Goal: Information Seeking & Learning: Learn about a topic

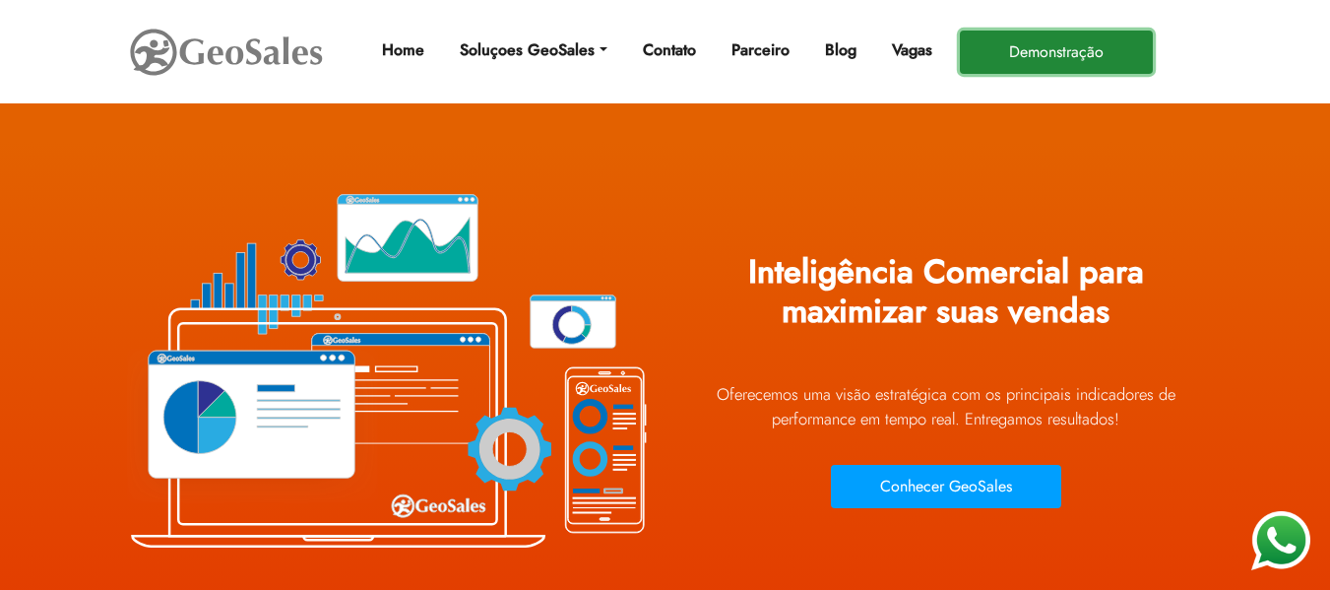
click at [1056, 51] on button "Demonstração" at bounding box center [1056, 52] width 193 height 43
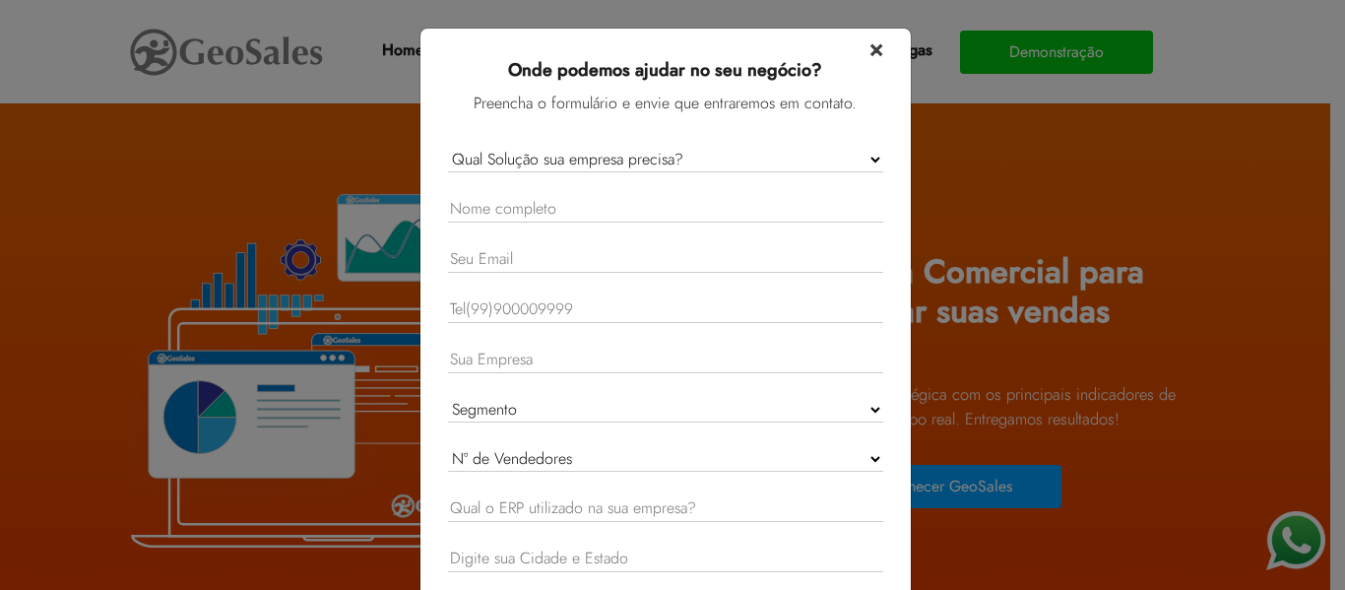
click at [869, 50] on span "×" at bounding box center [876, 48] width 14 height 34
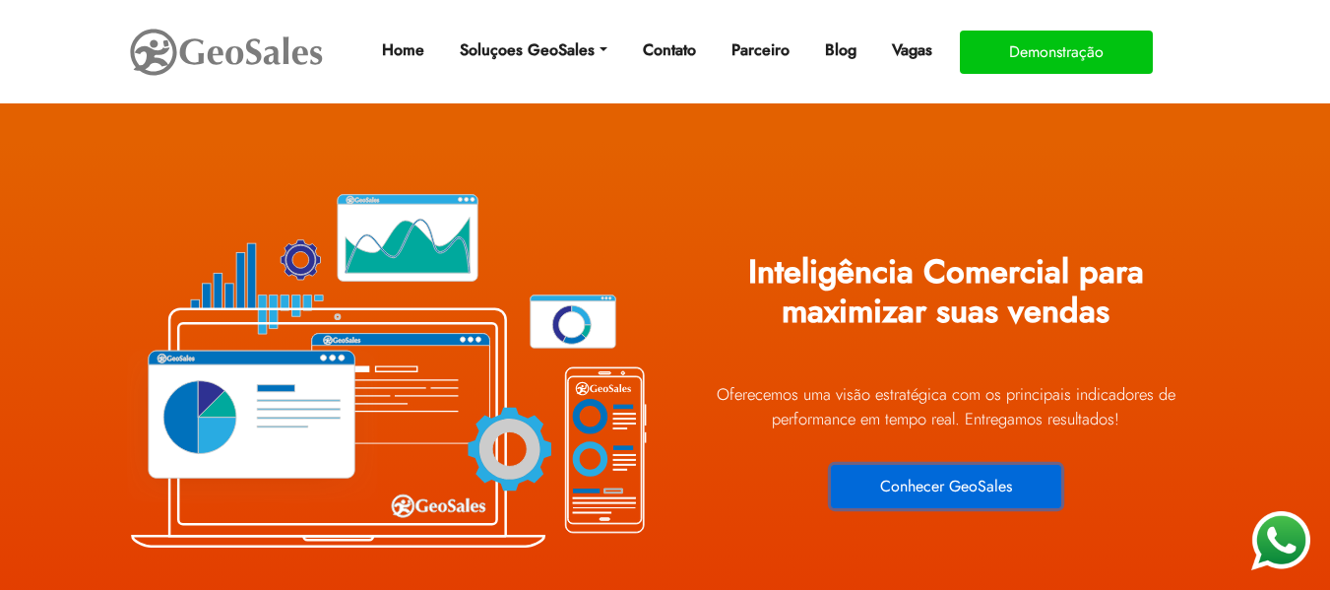
click at [950, 488] on button "Conhecer GeoSales" at bounding box center [946, 486] width 230 height 43
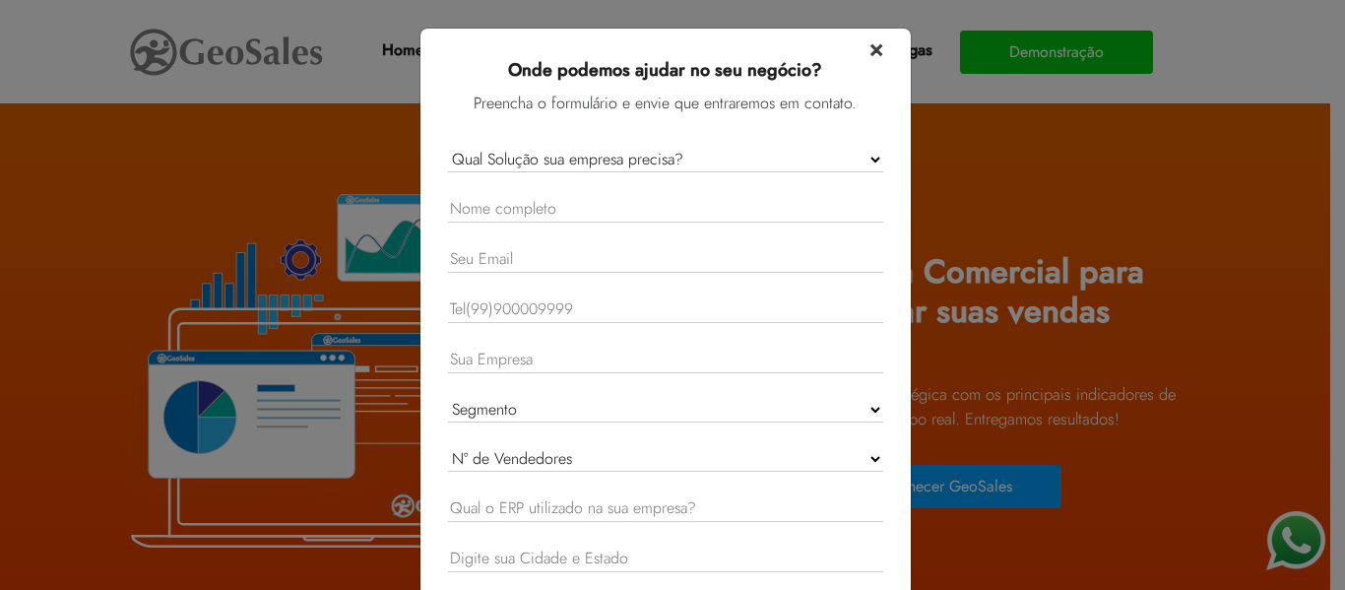
click at [869, 50] on span "×" at bounding box center [876, 48] width 14 height 34
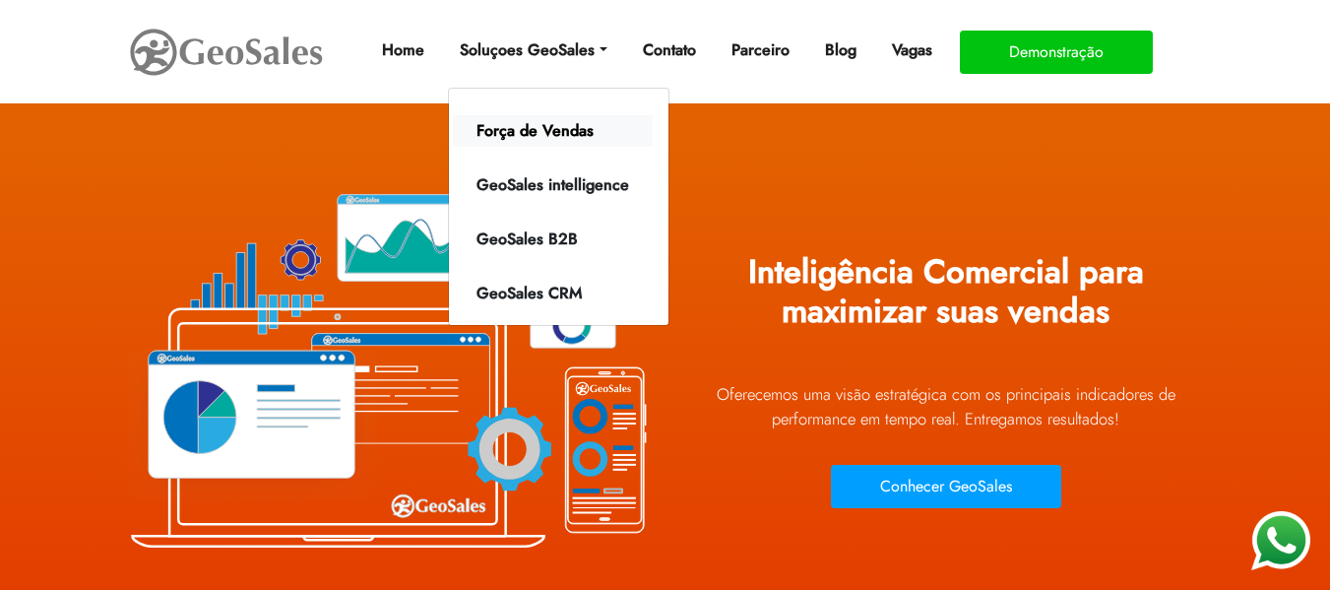
click at [543, 120] on link "Força de Vendas" at bounding box center [553, 131] width 200 height 32
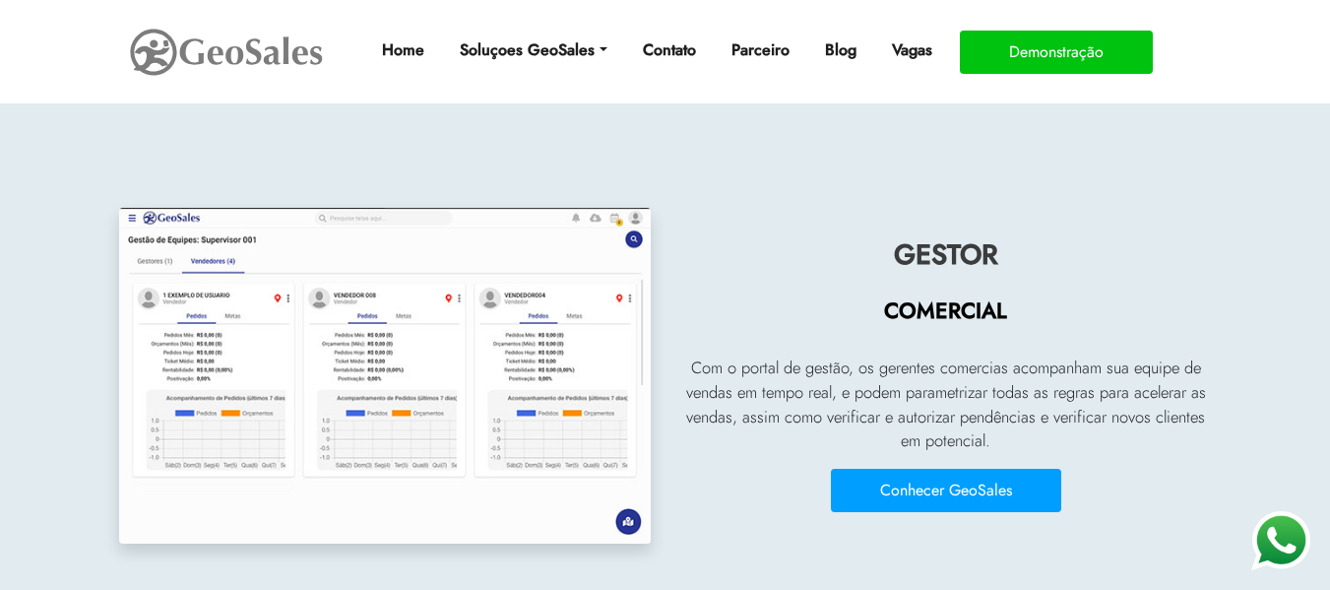
scroll to position [3348, 0]
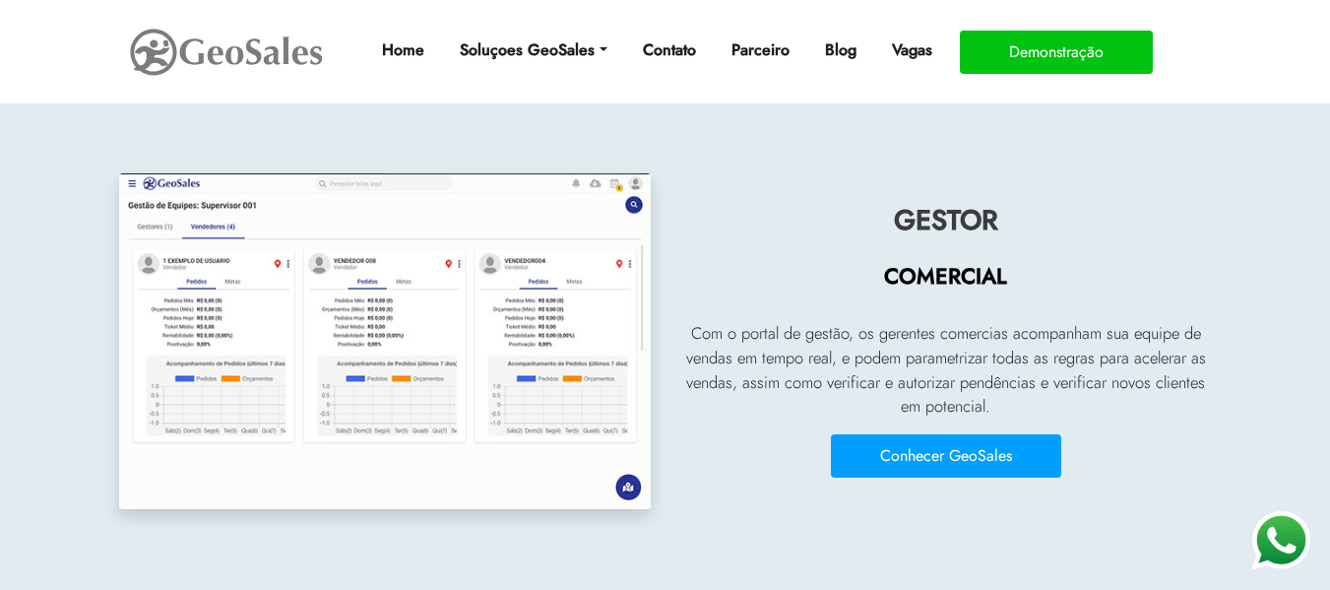
click at [416, 339] on img at bounding box center [385, 341] width 532 height 336
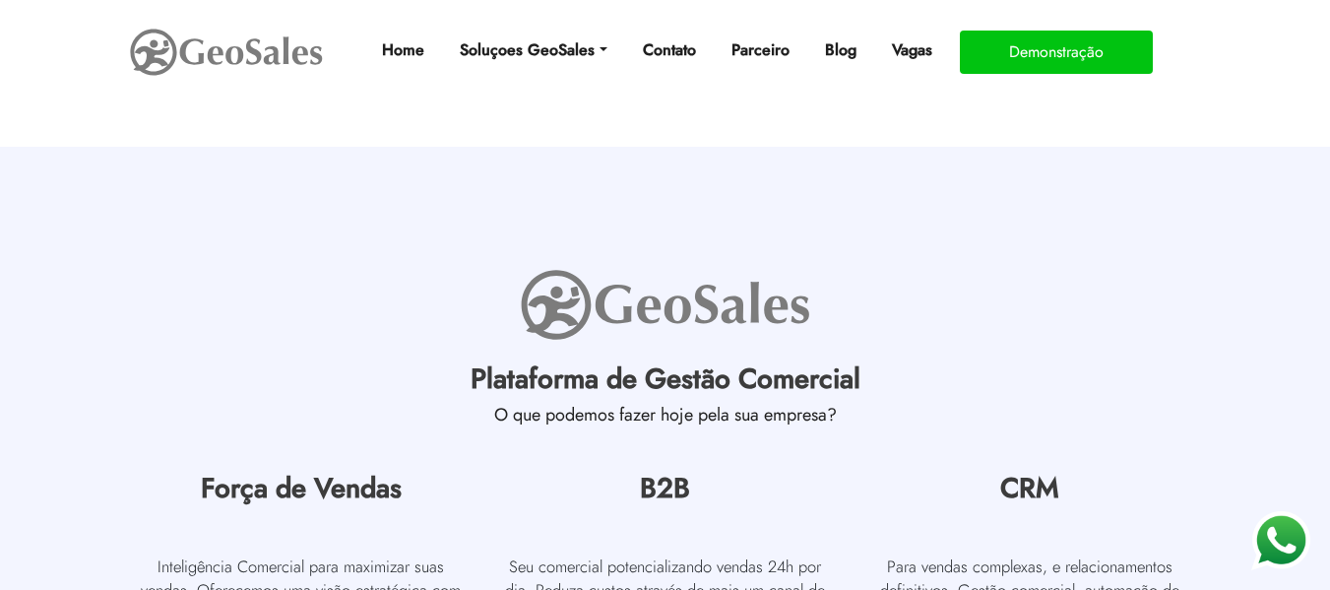
scroll to position [6105, 0]
